Goal: Task Accomplishment & Management: Manage account settings

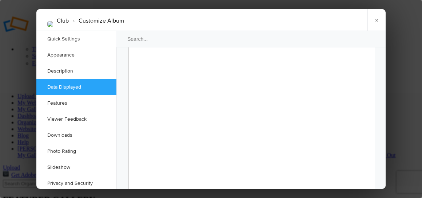
scroll to position [697, 0]
checkbox input "false"
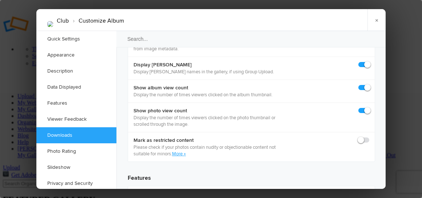
scroll to position [1109, 0]
checkbox input "true"
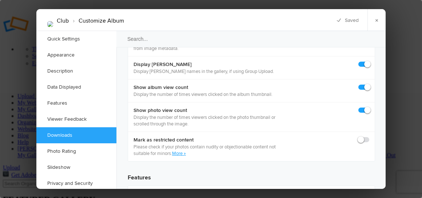
checkbox input "true"
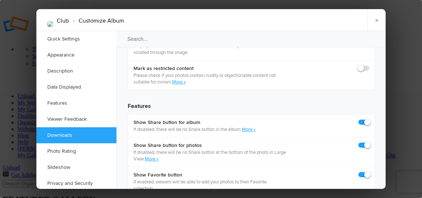
scroll to position [1180, 0]
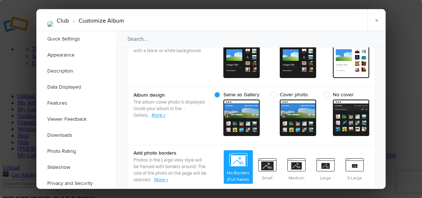
scroll to position [272, 0]
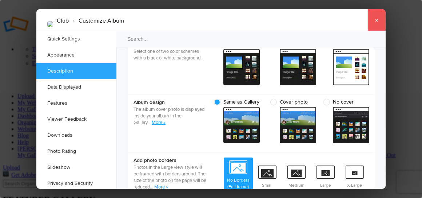
click at [378, 23] on link "×" at bounding box center [377, 20] width 18 height 22
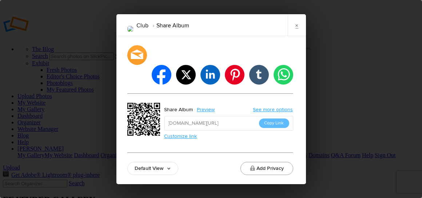
click at [266, 162] on button "Add Privacy" at bounding box center [267, 168] width 53 height 13
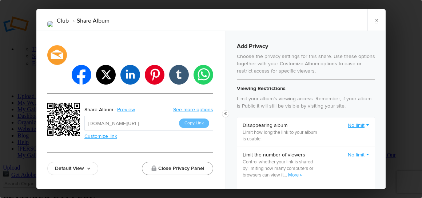
checkbox input "true"
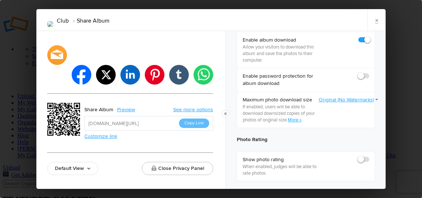
scroll to position [422, 0]
click at [181, 162] on button "Close Privacy Panel" at bounding box center [177, 168] width 71 height 13
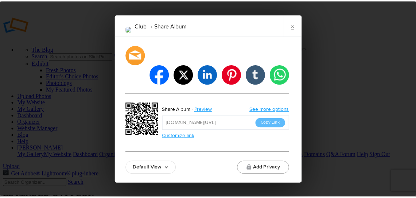
scroll to position [0, 0]
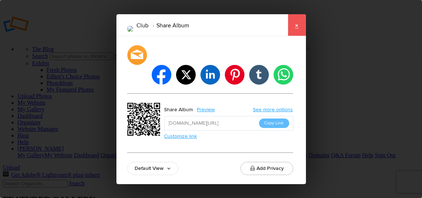
click at [295, 35] on link "×" at bounding box center [297, 25] width 18 height 22
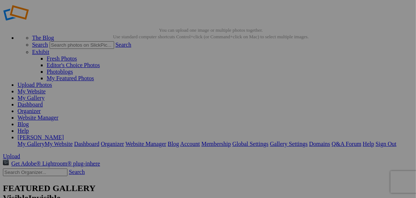
scroll to position [12, 0]
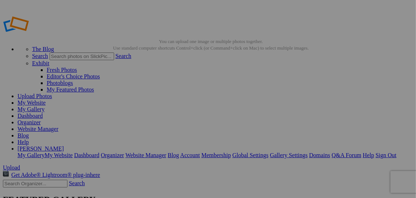
click at [29, 139] on link "Help" at bounding box center [22, 142] width 11 height 6
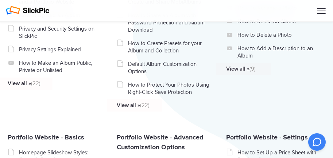
scroll to position [230, 0]
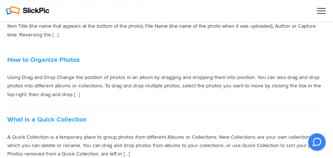
scroll to position [620, 0]
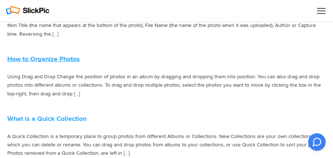
click at [55, 58] on link "How to Organize Photos" at bounding box center [43, 59] width 72 height 8
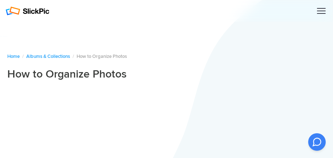
click at [321, 11] on div at bounding box center [321, 11] width 9 height 1
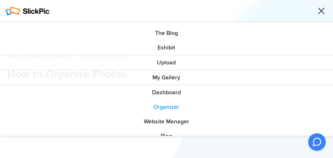
click at [164, 109] on link "Organizer" at bounding box center [166, 107] width 333 height 15
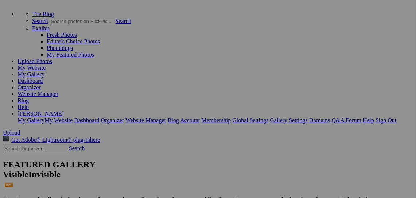
scroll to position [38, 0]
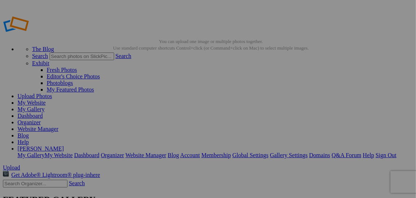
drag, startPoint x: 214, startPoint y: 131, endPoint x: 12, endPoint y: 72, distance: 211.0
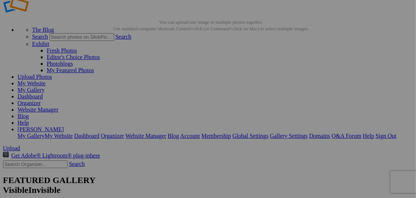
scroll to position [20, 0]
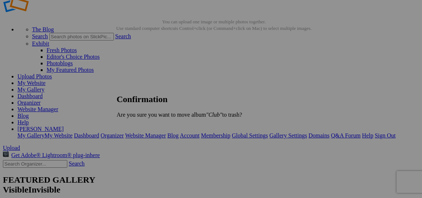
click at [141, 127] on span "Yes" at bounding box center [137, 127] width 8 height 6
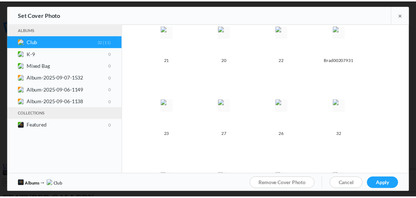
scroll to position [319, 0]
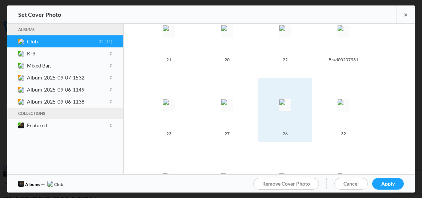
click at [285, 105] on img at bounding box center [286, 105] width 12 height 12
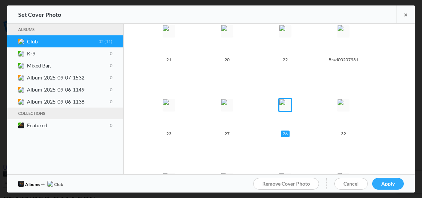
click at [388, 184] on span "Apply" at bounding box center [388, 183] width 13 height 6
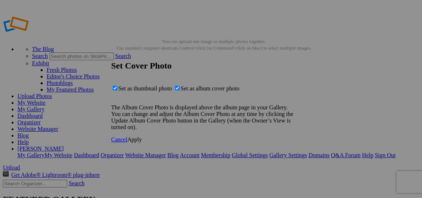
click at [142, 142] on span "Apply" at bounding box center [134, 139] width 15 height 6
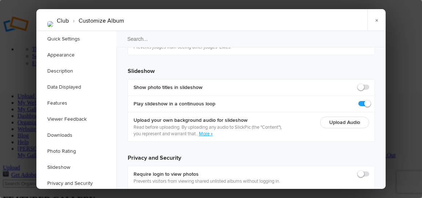
scroll to position [1698, 0]
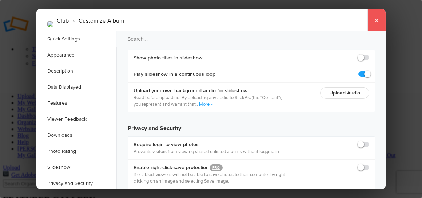
click at [378, 21] on link "×" at bounding box center [377, 20] width 18 height 22
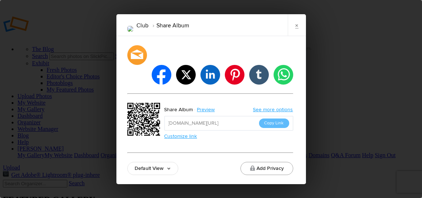
click at [270, 162] on button "Add Privacy" at bounding box center [267, 168] width 53 height 13
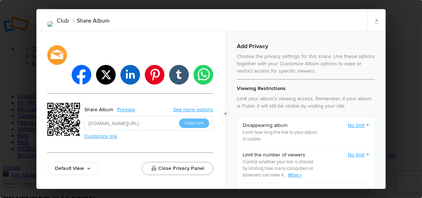
checkbox input "true"
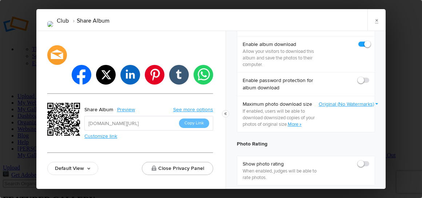
scroll to position [422, 0]
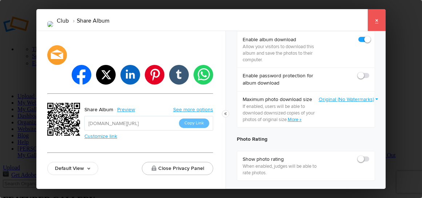
click at [382, 16] on link "×" at bounding box center [377, 20] width 18 height 22
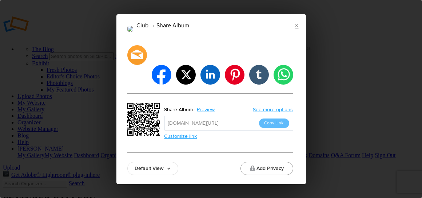
click at [270, 162] on button "Add Privacy" at bounding box center [267, 168] width 53 height 13
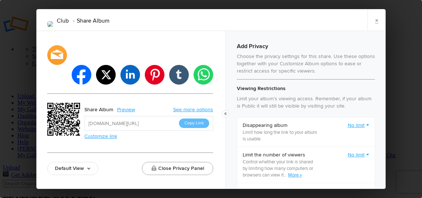
checkbox input "true"
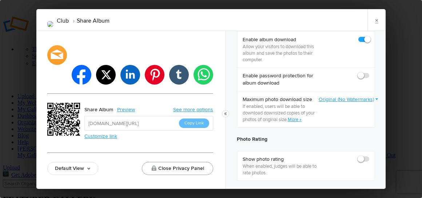
click at [181, 162] on button "Close Privacy Panel" at bounding box center [177, 168] width 71 height 13
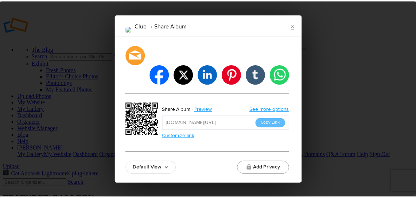
scroll to position [0, 0]
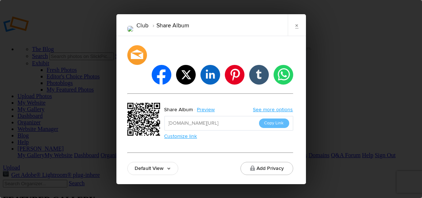
click at [170, 162] on link "Default View" at bounding box center [152, 168] width 51 height 13
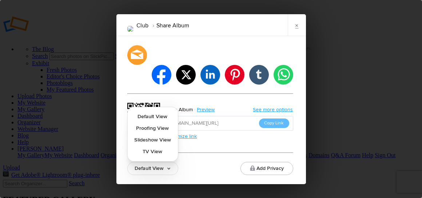
click at [194, 162] on div "Default View Default View Proofing View Slideshow View TV View Add Privacy" at bounding box center [210, 168] width 166 height 13
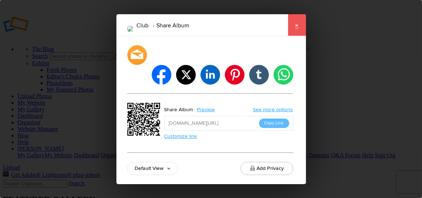
click at [296, 33] on link "×" at bounding box center [297, 25] width 18 height 22
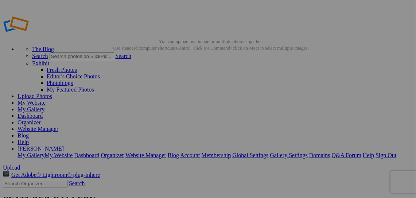
click at [379, 152] on link "Sign Out" at bounding box center [385, 155] width 21 height 6
